Goal: Task Accomplishment & Management: Complete application form

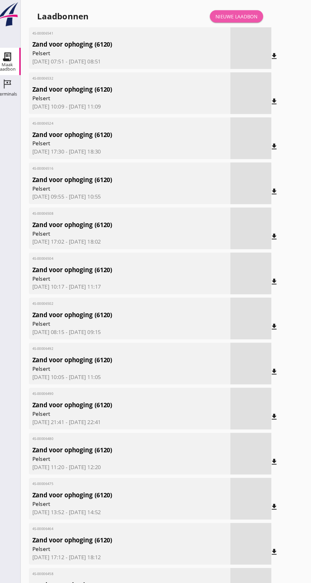
click at [232, 15] on font "Nieuwe laadbon" at bounding box center [225, 15] width 39 height 6
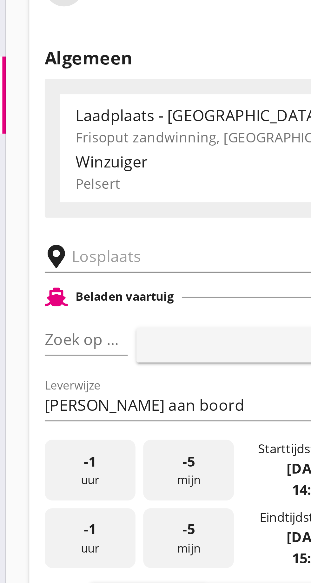
click at [62, 110] on input "text" at bounding box center [101, 110] width 108 height 10
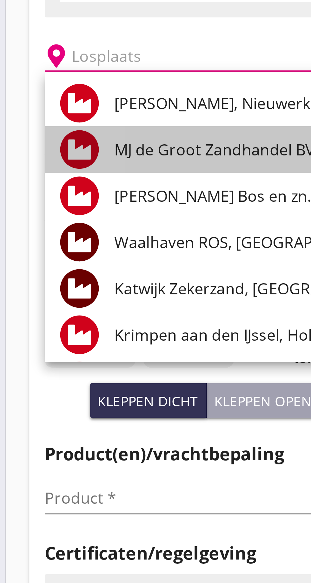
click at [101, 142] on font "MJ de Groot Zandhandel BV - [GEOGRAPHIC_DATA], [GEOGRAPHIC_DATA]" at bounding box center [148, 140] width 174 height 7
type input "[PERSON_NAME] Zandhandel B.V. - Spaansepolder, [GEOGRAPHIC_DATA]"
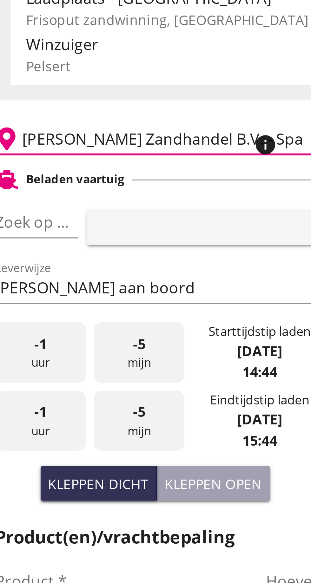
click at [52, 135] on font "pijl_drop_down" at bounding box center [61, 138] width 107 height 8
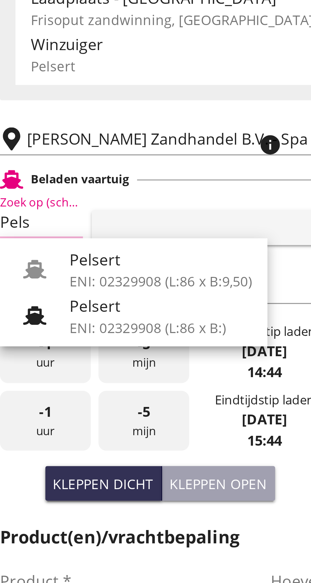
scroll to position [0, 3]
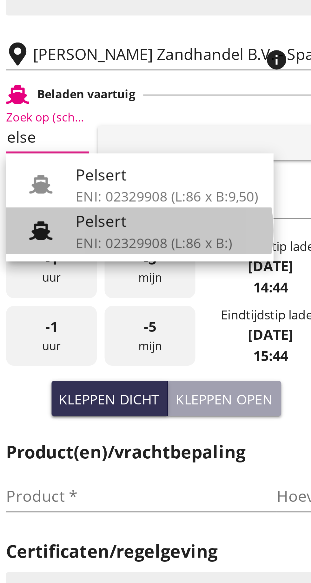
click at [85, 168] on div "Pelsert" at bounding box center [91, 165] width 60 height 8
type input "Pelsert"
type input "[PERSON_NAME]"
type input "1087"
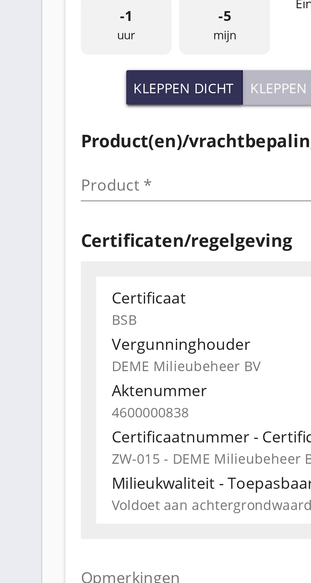
type input "Pelsert"
click at [108, 223] on font "Kleppen open" at bounding box center [110, 223] width 32 height 6
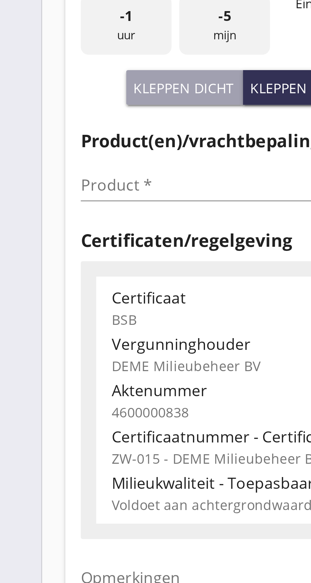
type input "725"
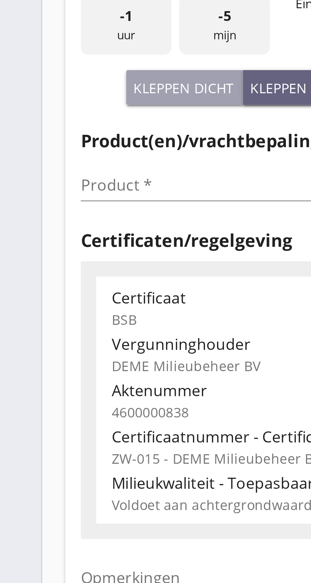
scroll to position [0, 0]
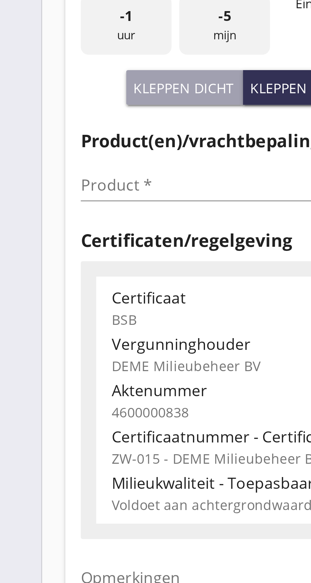
click at [55, 256] on input "Product *" at bounding box center [78, 255] width 80 height 10
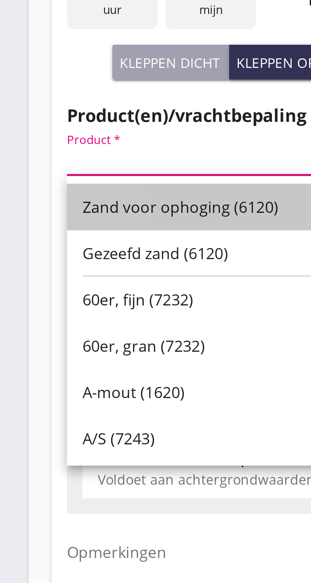
click at [82, 271] on font "Zand voor ophoging (6120)" at bounding box center [75, 270] width 64 height 7
type input "Zand voor ophoging (6120)"
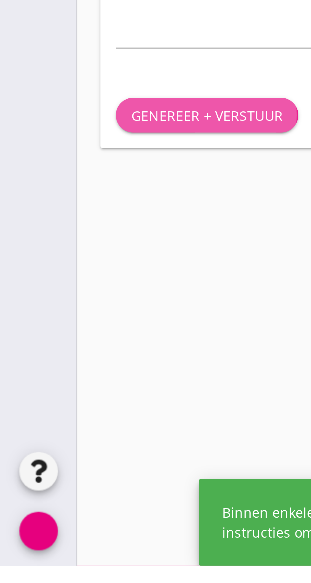
click at [77, 431] on button "Genereer + verstuur" at bounding box center [68, 434] width 60 height 11
